Goal: Task Accomplishment & Management: Use online tool/utility

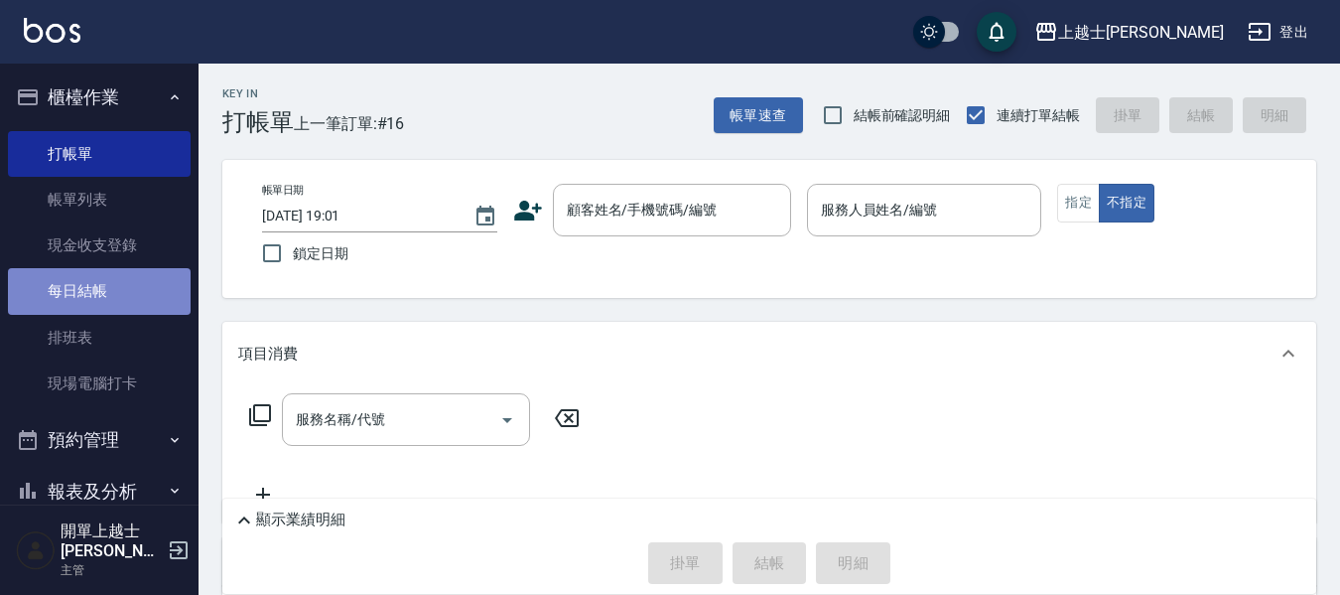
click at [110, 292] on link "每日結帳" at bounding box center [99, 291] width 183 height 46
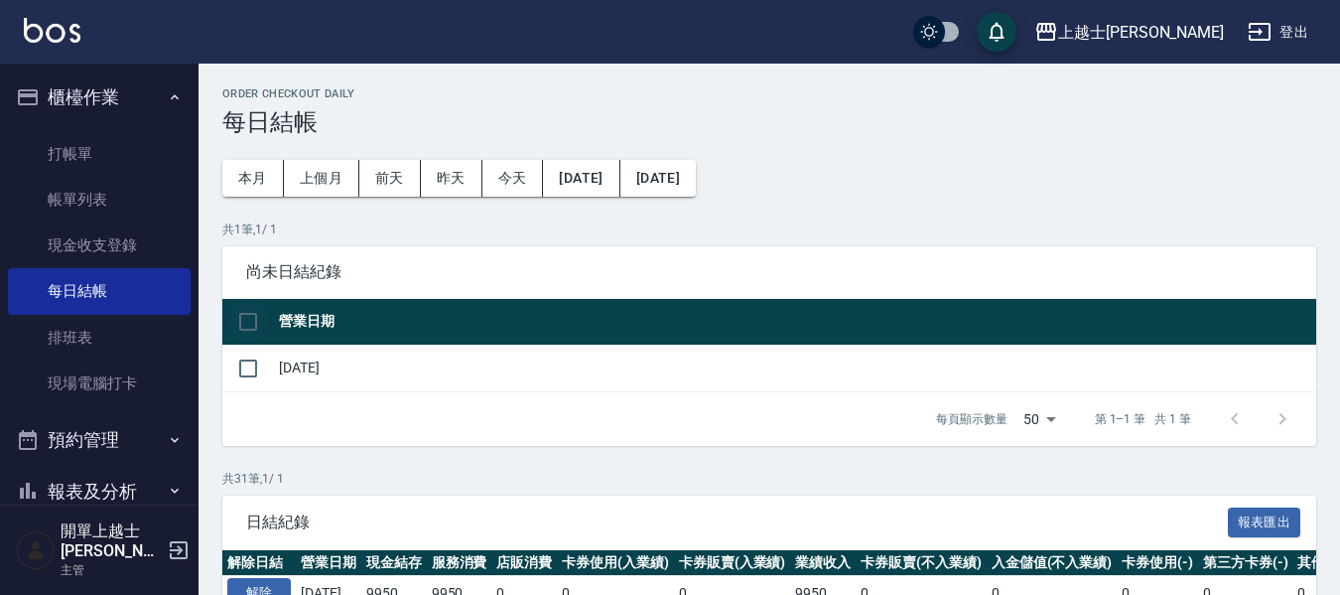
drag, startPoint x: 228, startPoint y: 325, endPoint x: 241, endPoint y: 330, distance: 13.8
click at [235, 329] on input "checkbox" at bounding box center [248, 322] width 42 height 42
checkbox input "true"
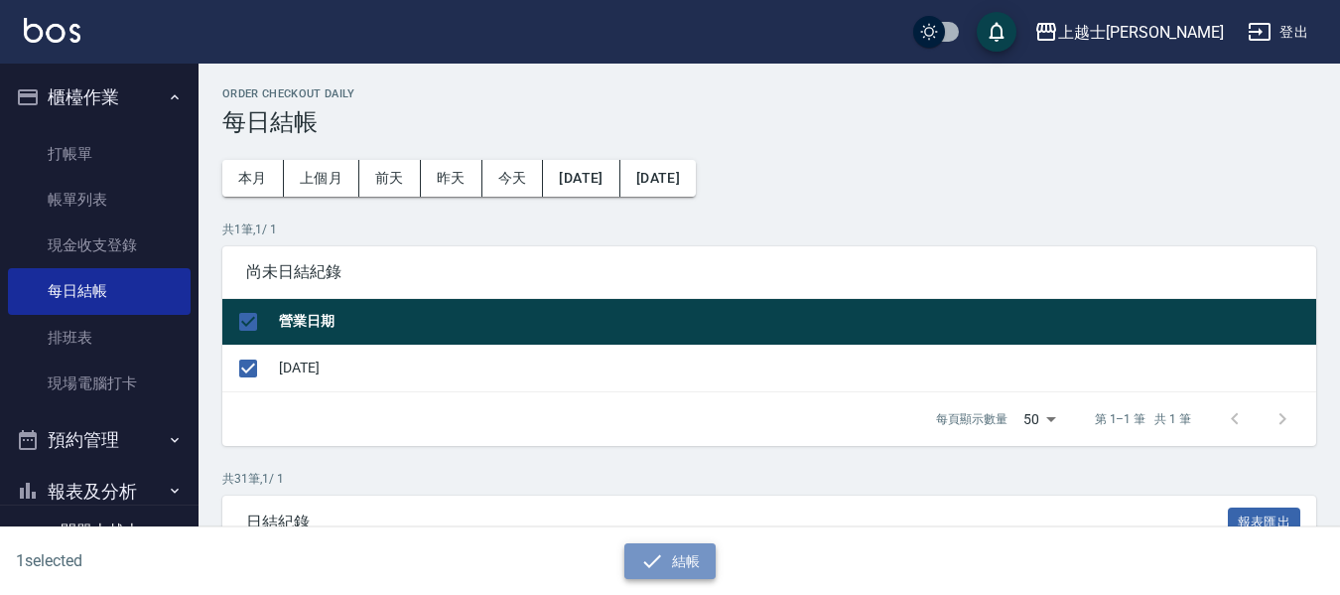
click at [674, 566] on button "結帳" at bounding box center [670, 561] width 92 height 37
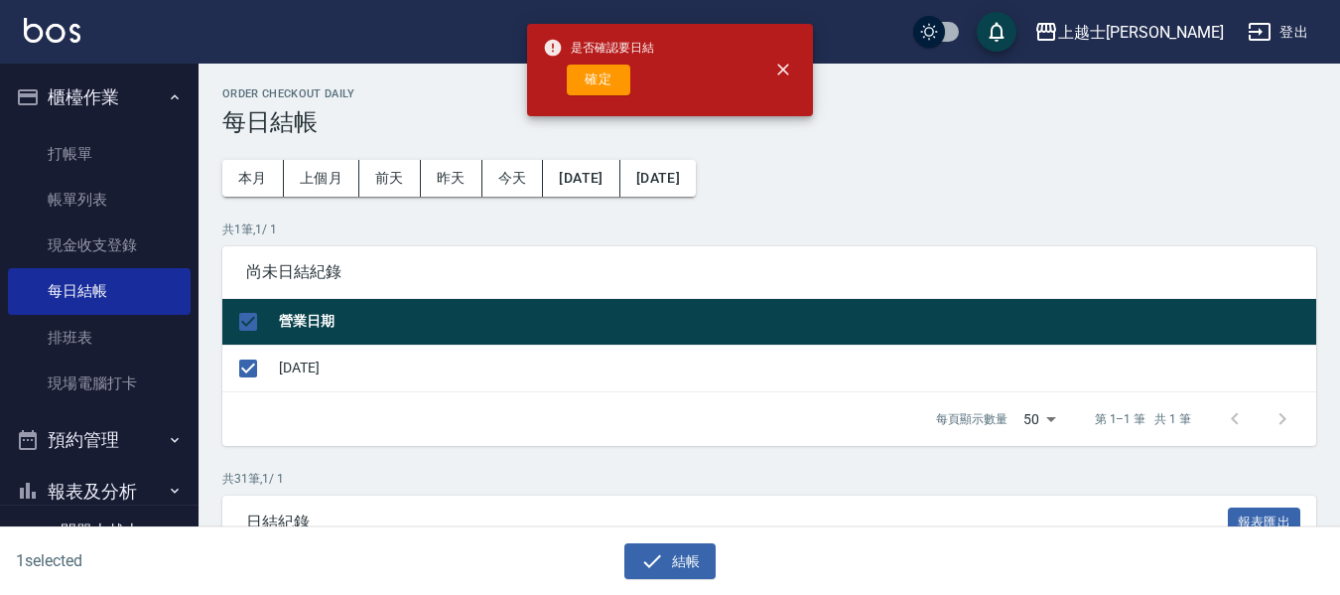
click at [603, 99] on div "是否確認要日結 確定" at bounding box center [598, 70] width 111 height 80
click at [606, 77] on button "確定" at bounding box center [599, 80] width 64 height 31
checkbox input "false"
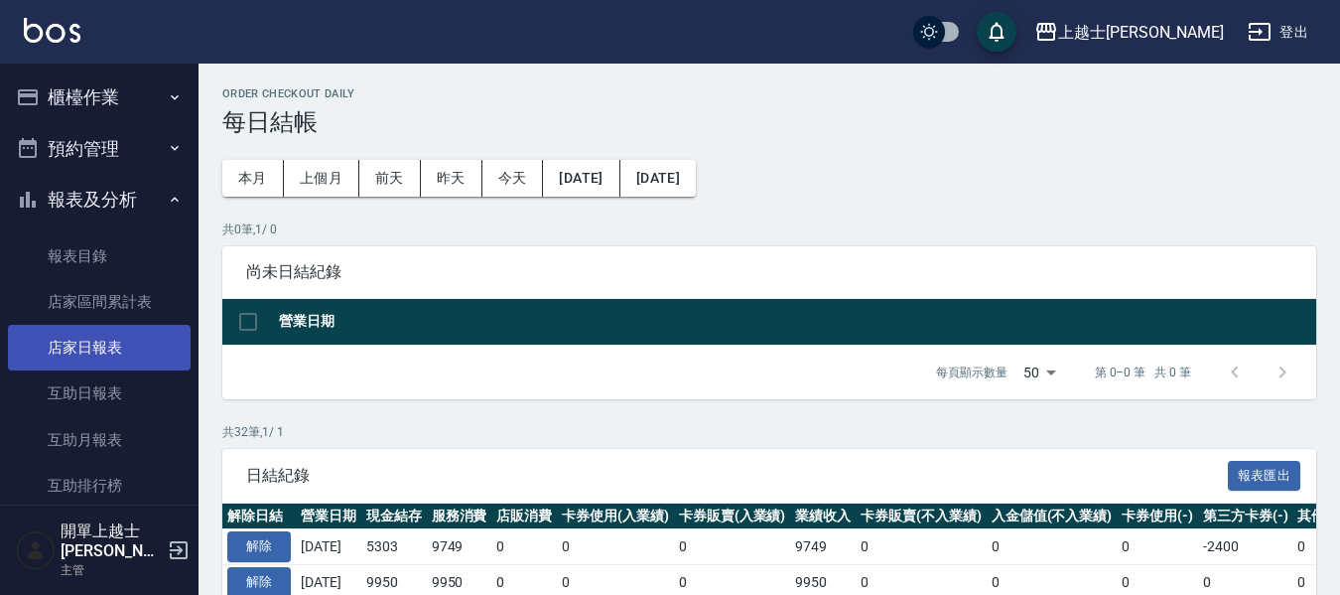
click at [82, 349] on link "店家日報表" at bounding box center [99, 348] width 183 height 46
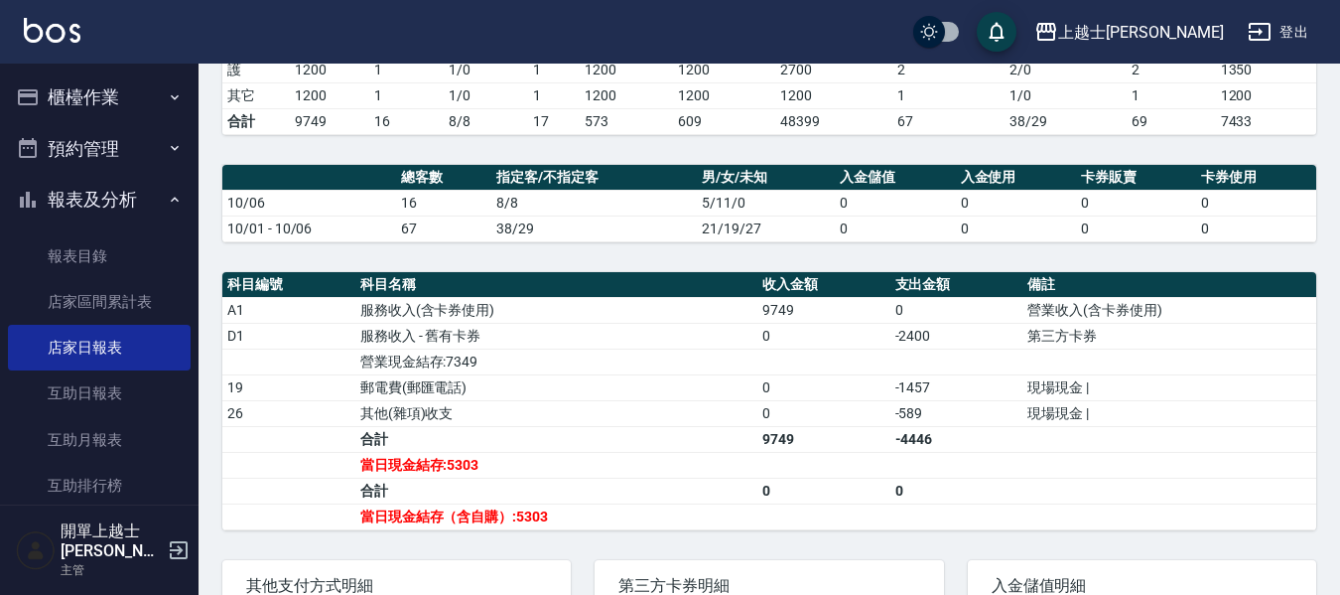
scroll to position [397, 0]
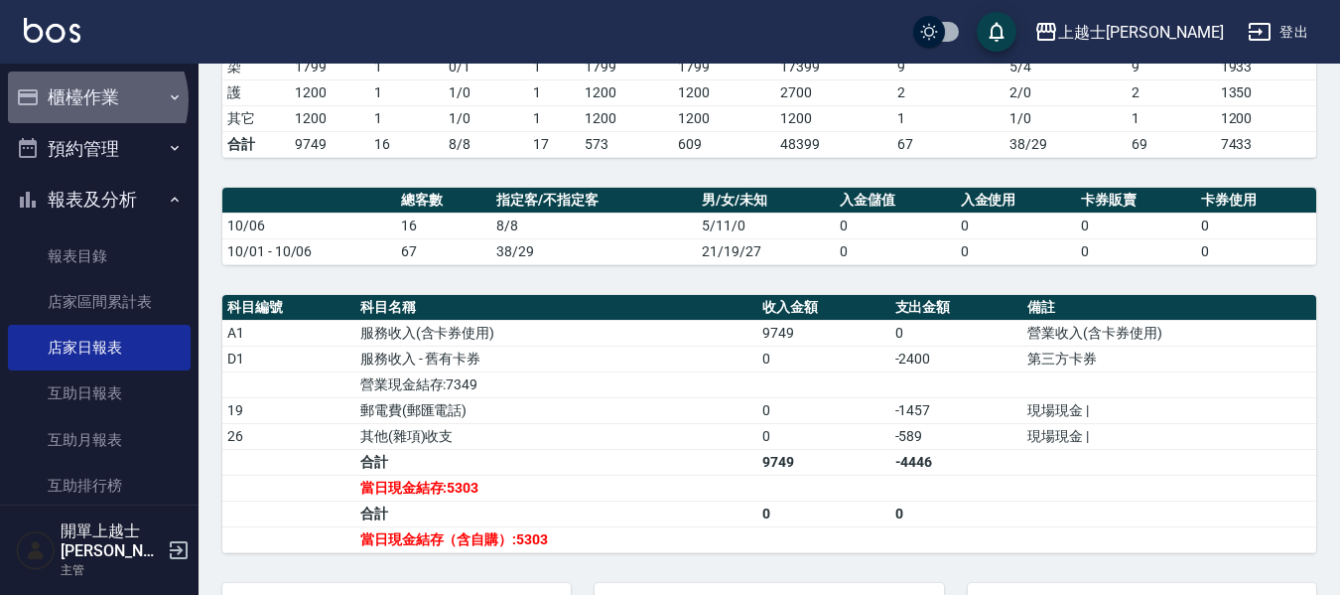
click at [95, 100] on button "櫃檯作業" at bounding box center [99, 97] width 183 height 52
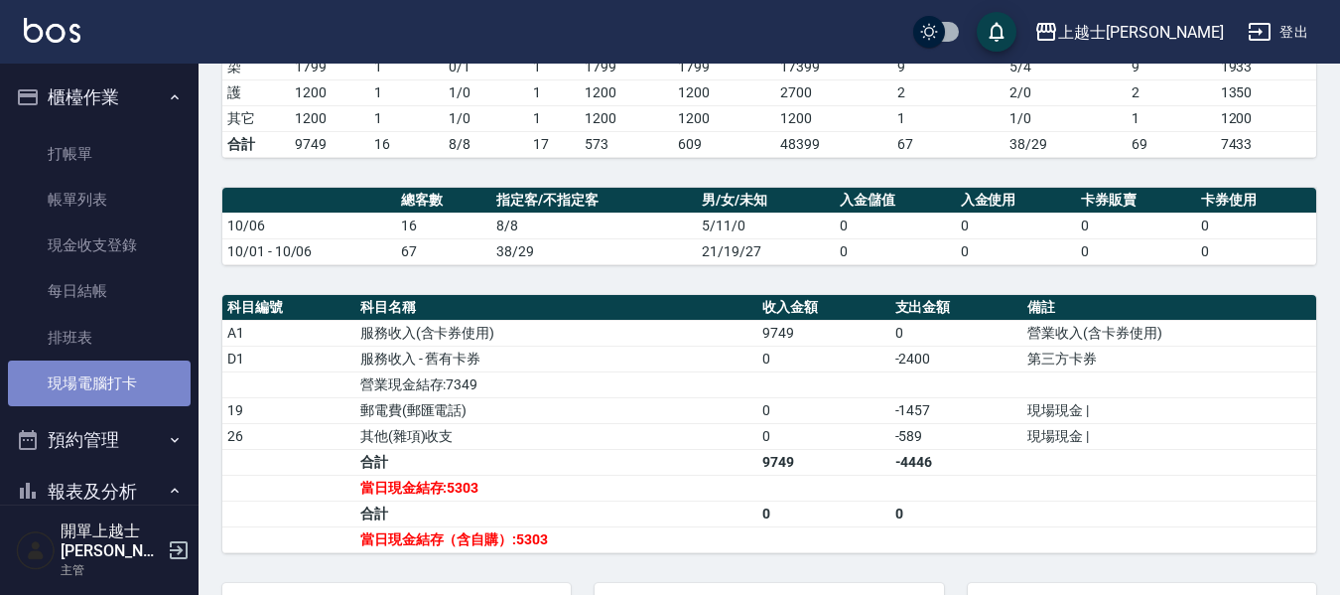
click at [137, 385] on link "現場電腦打卡" at bounding box center [99, 383] width 183 height 46
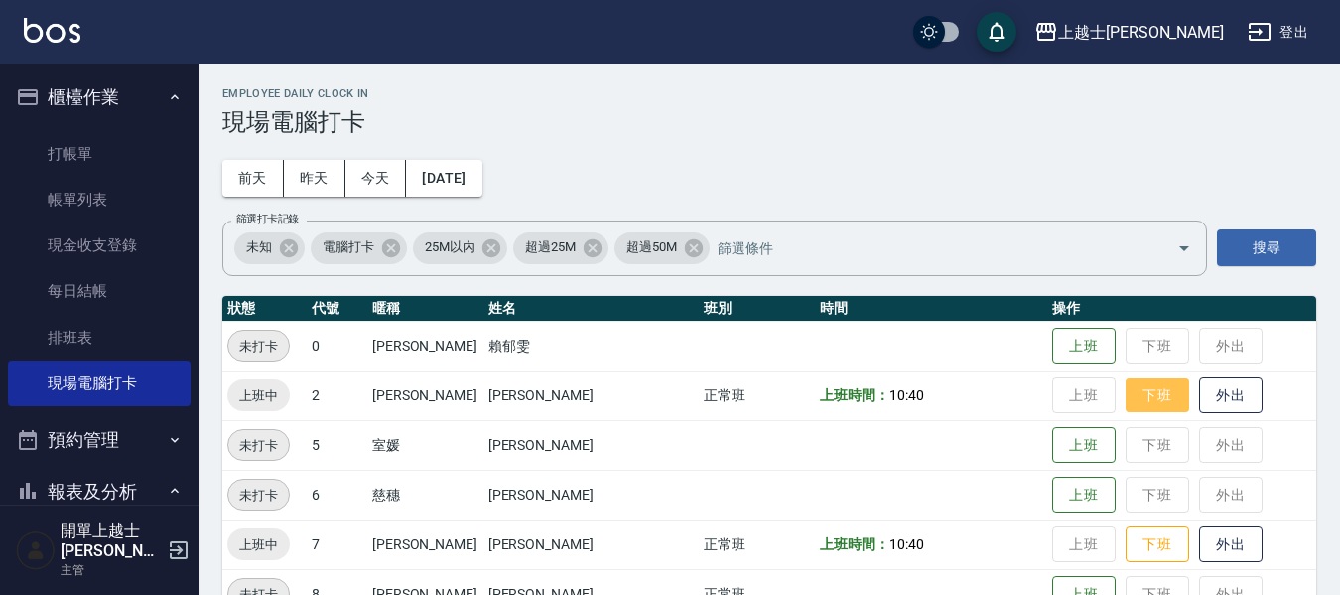
click at [1126, 390] on button "下班" at bounding box center [1158, 395] width 64 height 35
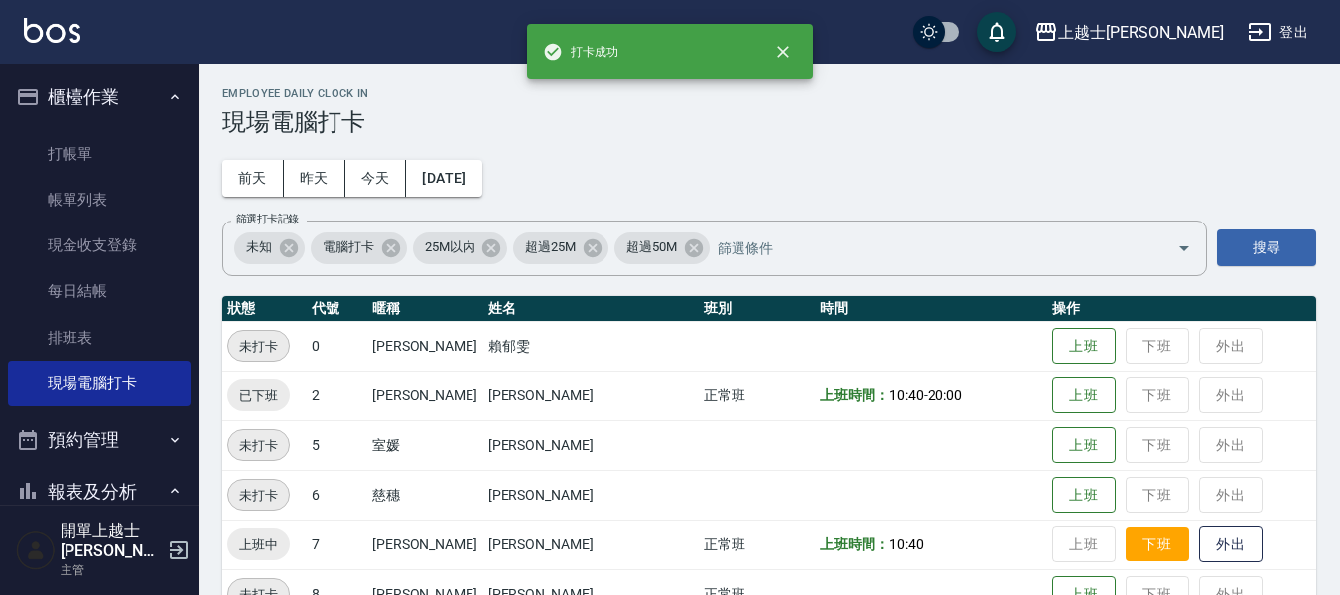
click at [1126, 544] on button "下班" at bounding box center [1158, 544] width 64 height 35
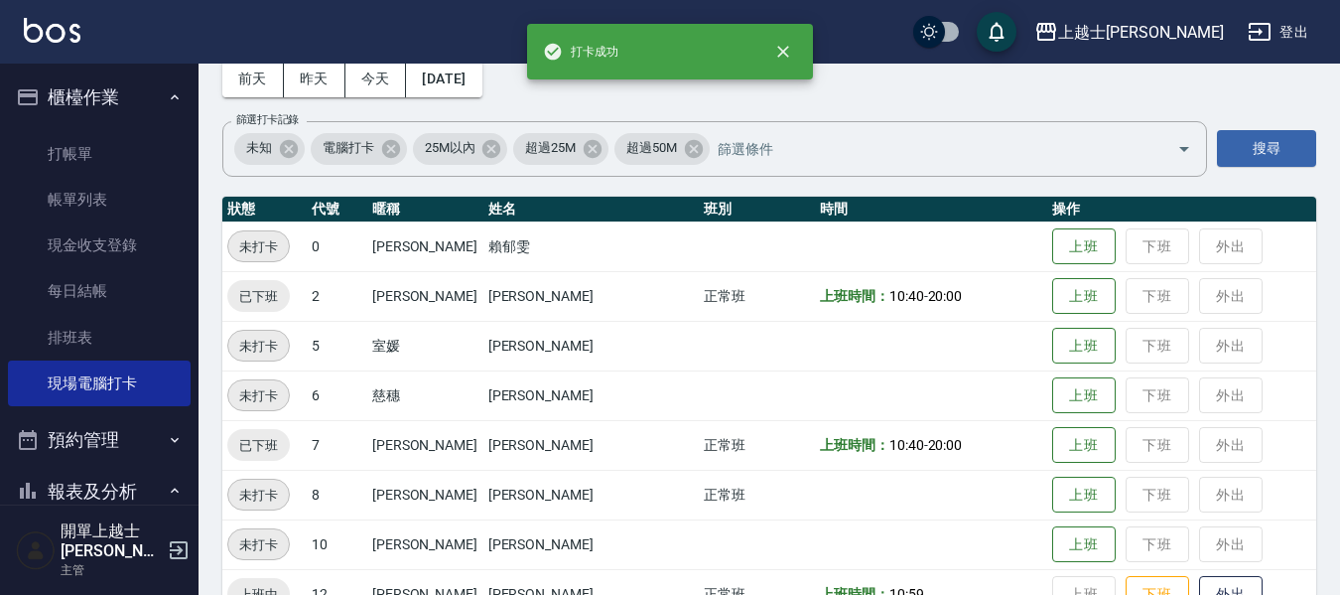
scroll to position [496, 0]
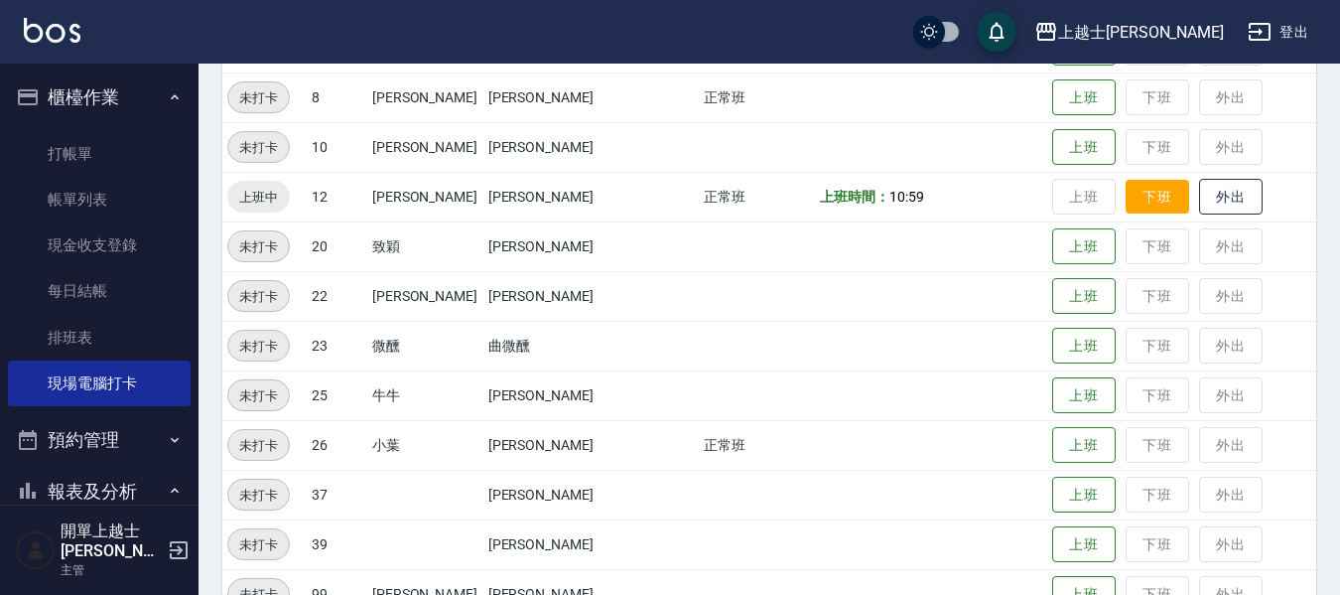
click at [1126, 194] on button "下班" at bounding box center [1158, 197] width 64 height 35
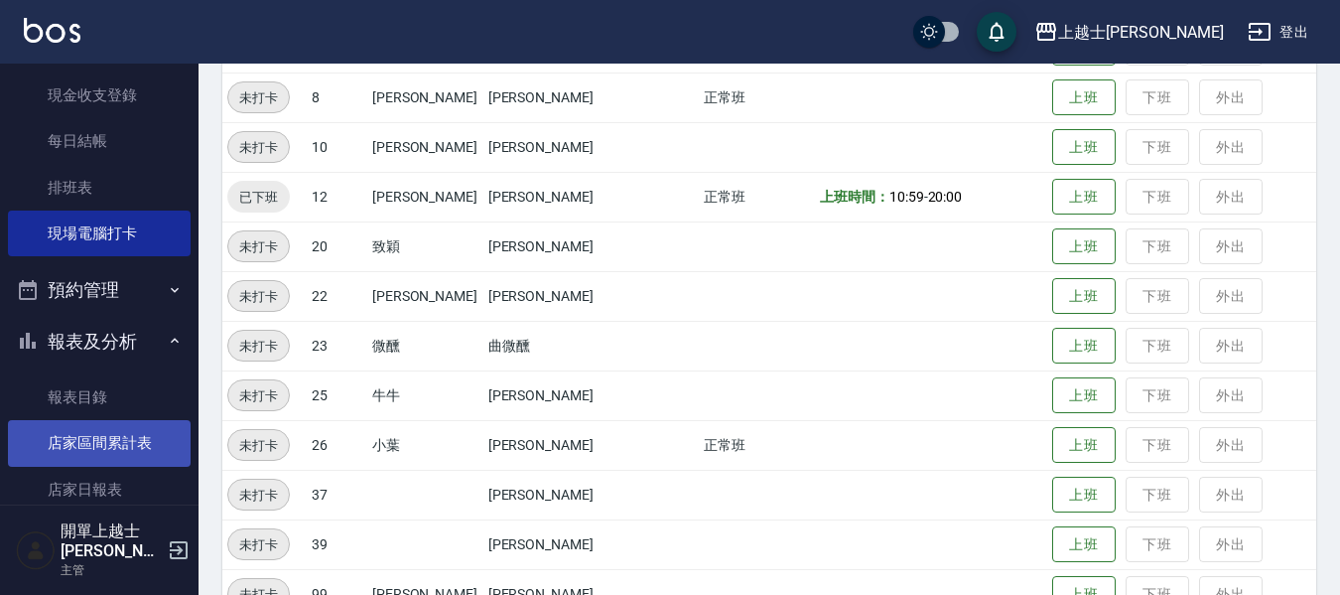
scroll to position [199, 0]
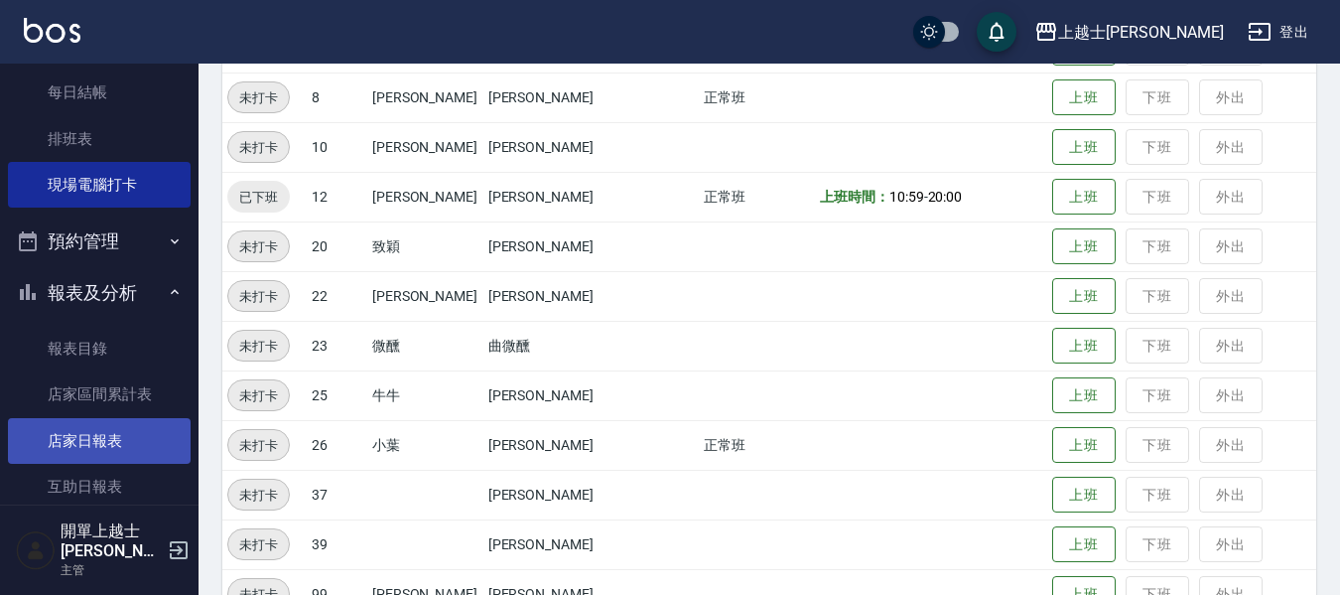
click at [88, 431] on link "店家日報表" at bounding box center [99, 441] width 183 height 46
